Goal: Information Seeking & Learning: Learn about a topic

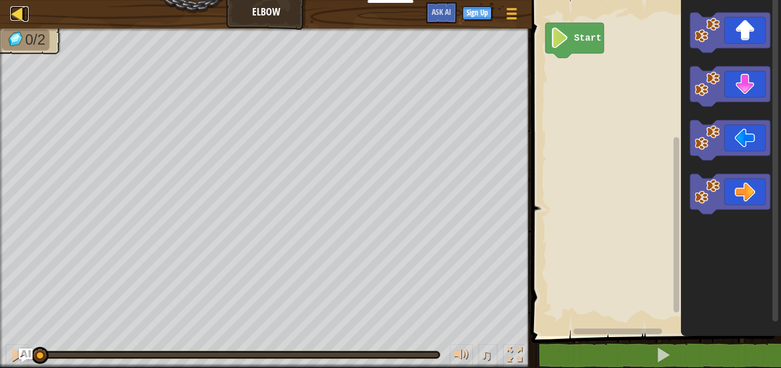
click at [17, 16] on div at bounding box center [17, 13] width 14 height 14
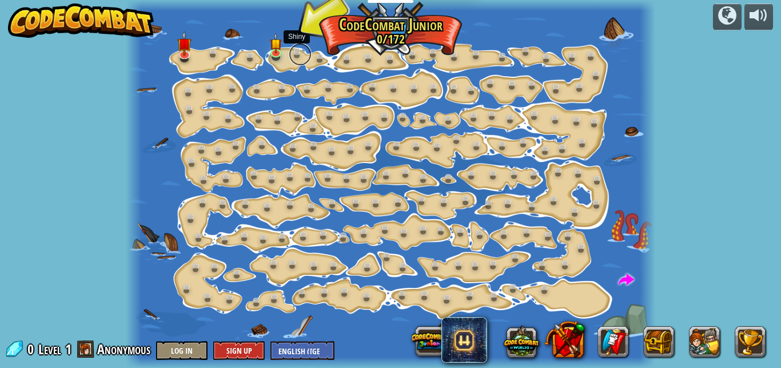
click at [301, 49] on link at bounding box center [300, 54] width 23 height 23
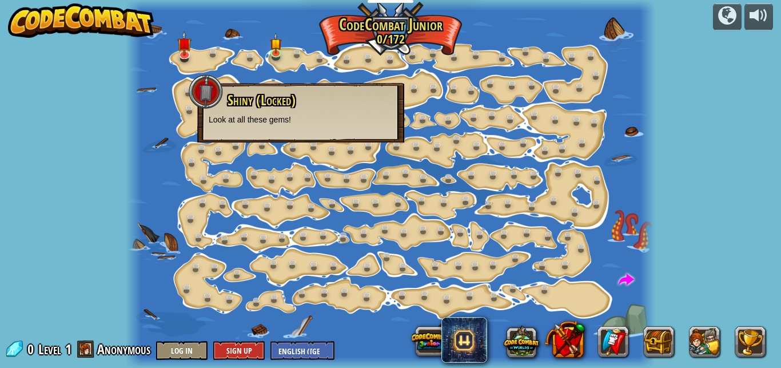
click at [208, 114] on div "Shiny (Locked) Look at all these gems!" at bounding box center [300, 112] width 207 height 59
click at [206, 98] on div at bounding box center [206, 91] width 34 height 34
drag, startPoint x: 521, startPoint y: 102, endPoint x: 608, endPoint y: 102, distance: 87.5
click at [535, 104] on div at bounding box center [391, 184] width 530 height 368
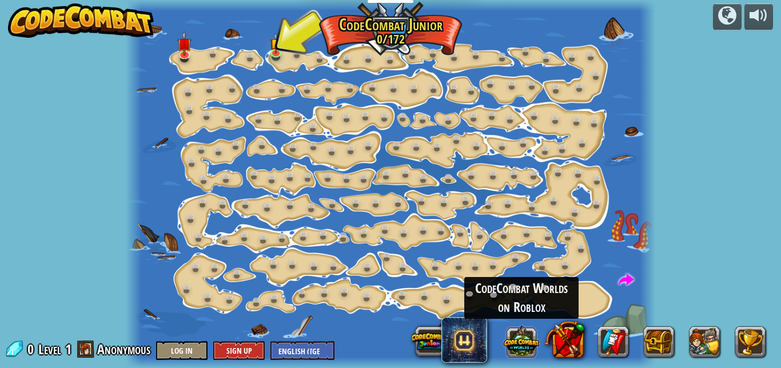
click at [529, 343] on button at bounding box center [521, 340] width 35 height 35
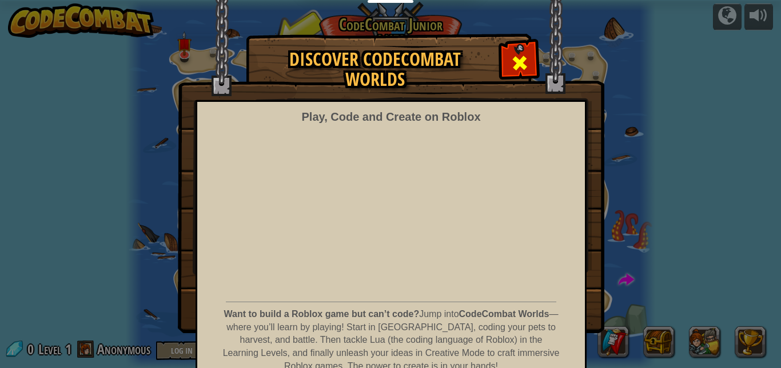
click at [511, 60] on span at bounding box center [520, 63] width 18 height 18
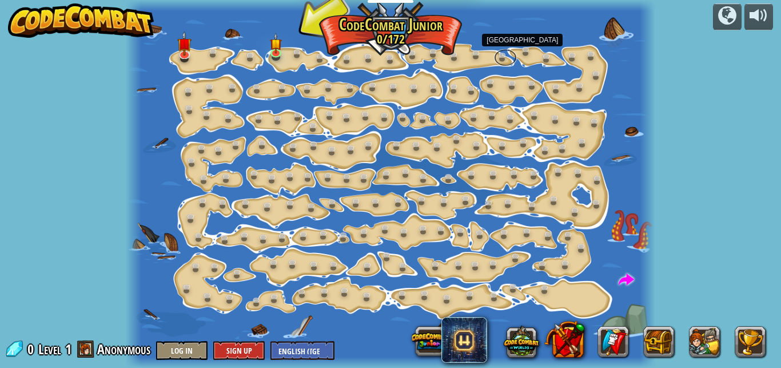
click at [510, 60] on link at bounding box center [505, 57] width 23 height 17
